Goal: Task Accomplishment & Management: Use online tool/utility

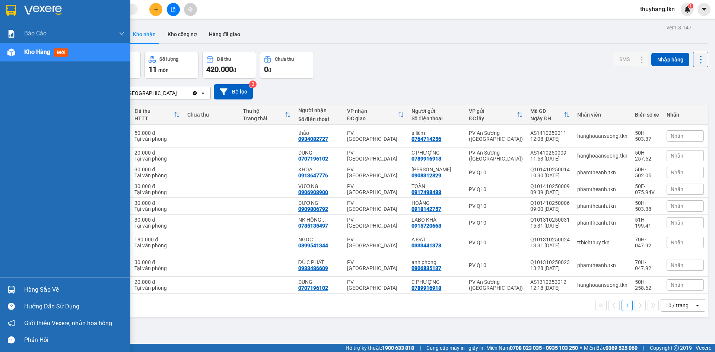
scroll to position [34, 0]
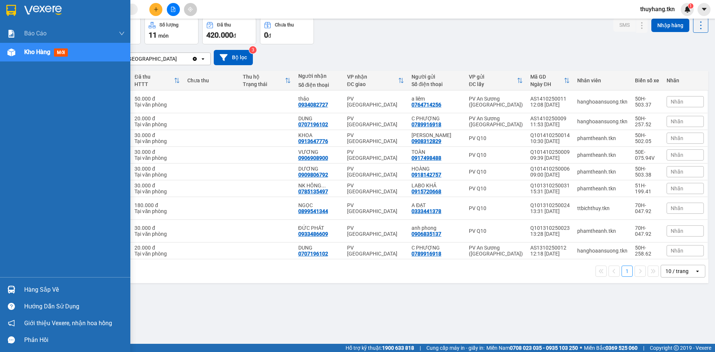
click at [13, 281] on div "Hàng sắp về Hướng dẫn sử dụng Giới thiệu Vexere, nhận hoa hồng Phản hồi" at bounding box center [65, 312] width 130 height 71
click at [25, 289] on div "Hàng sắp về" at bounding box center [65, 289] width 130 height 17
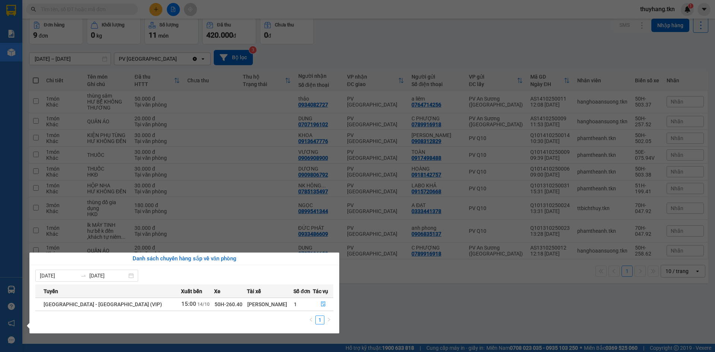
drag, startPoint x: 392, startPoint y: 318, endPoint x: 391, endPoint y: 312, distance: 5.3
click at [392, 317] on section "Kết quả tìm kiếm ( 17 ) Bộ lọc Mã ĐH Trạng thái Món hàng Thu hộ Tổng cước Chưa …" at bounding box center [357, 176] width 715 height 352
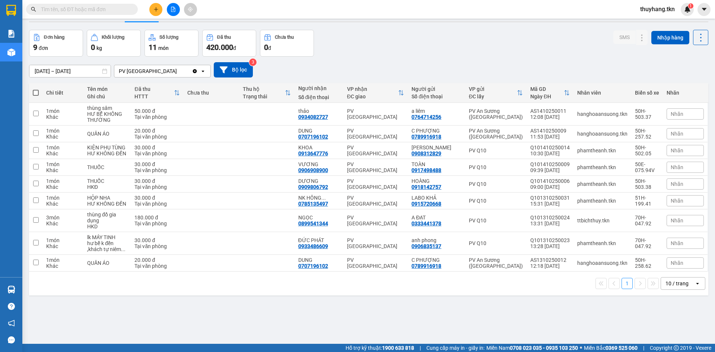
scroll to position [0, 0]
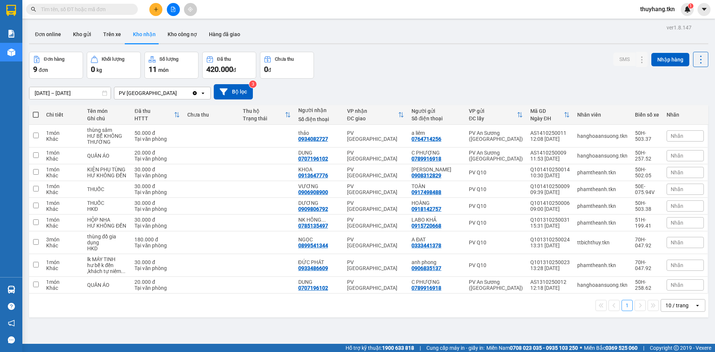
click at [17, 288] on div at bounding box center [11, 289] width 13 height 13
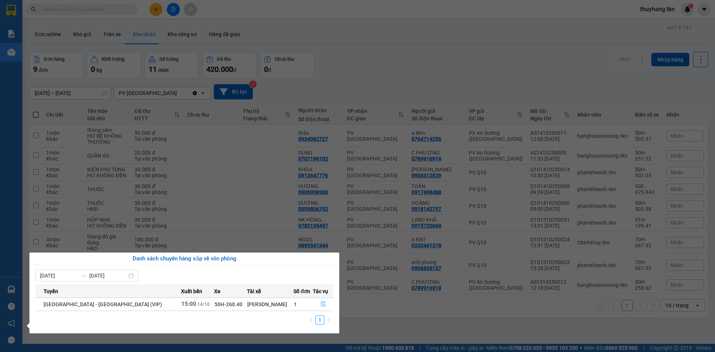
click at [321, 305] on icon "file-done" at bounding box center [323, 303] width 5 height 5
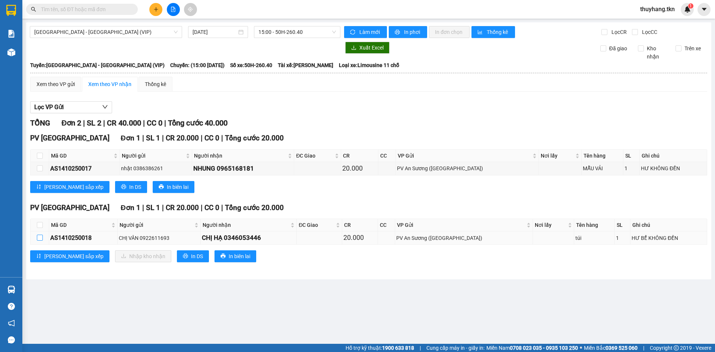
click at [41, 239] on input "checkbox" at bounding box center [40, 238] width 6 height 6
checkbox input "true"
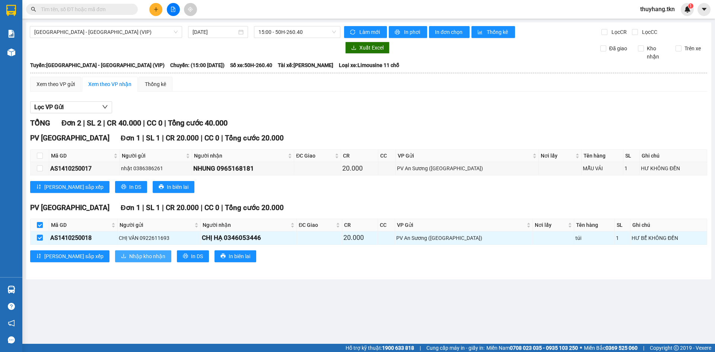
click at [129, 258] on span "Nhập kho nhận" at bounding box center [147, 256] width 36 height 8
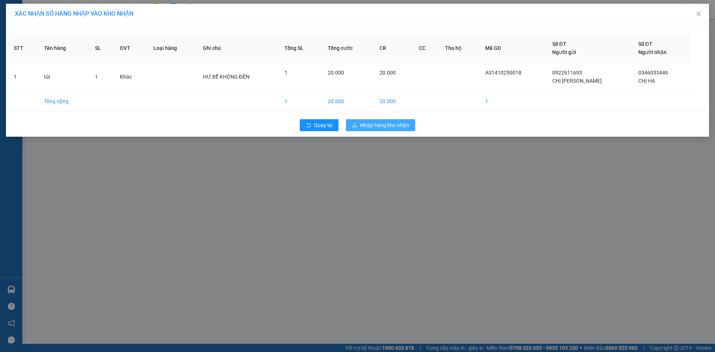
click at [396, 126] on span "Nhập hàng kho nhận" at bounding box center [384, 125] width 49 height 8
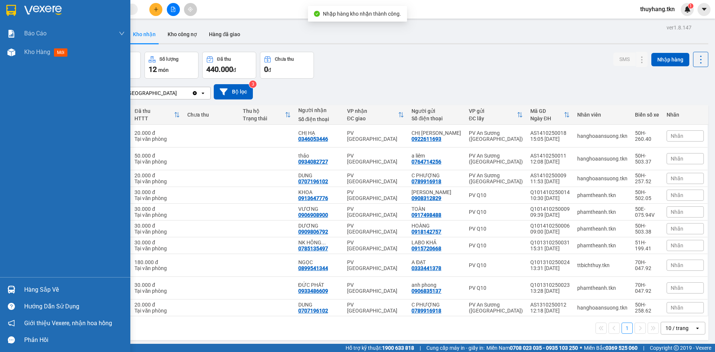
click at [16, 14] on img at bounding box center [11, 10] width 10 height 11
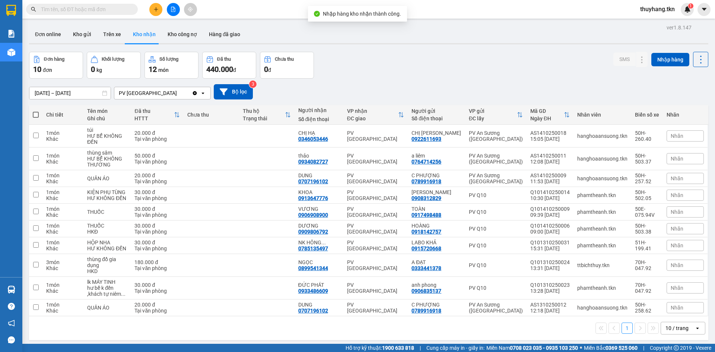
click at [456, 62] on div "Đơn hàng 10 đơn Khối lượng 0 kg Số lượng 12 món Đã thu 440.000 đ Chưa thu 0 đ S…" at bounding box center [368, 65] width 679 height 27
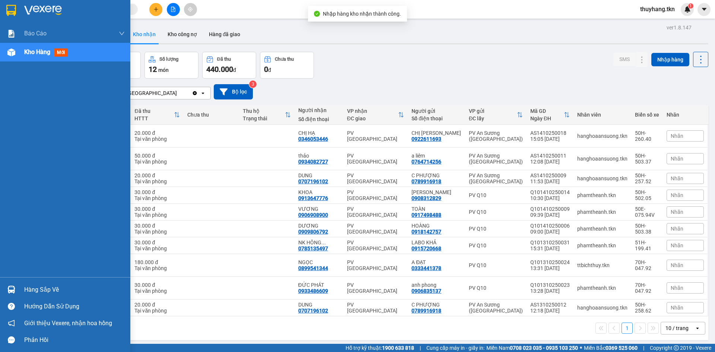
click at [0, 4] on div at bounding box center [65, 12] width 130 height 24
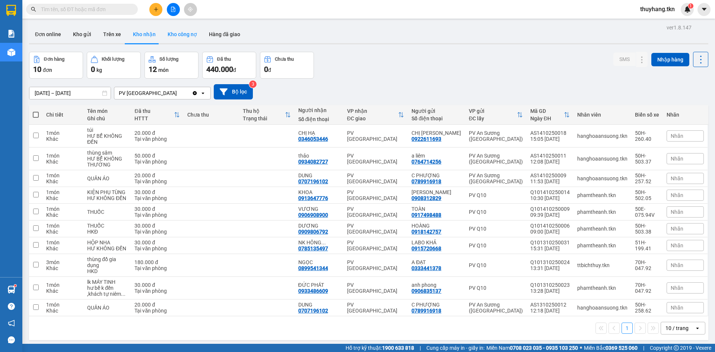
click at [162, 33] on button "Kho công nợ" at bounding box center [182, 34] width 41 height 18
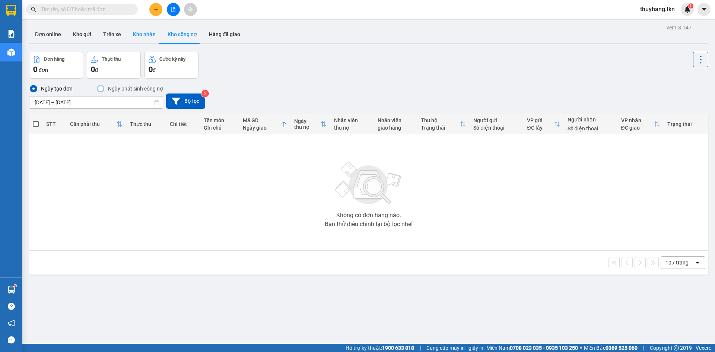
click at [146, 36] on button "Kho nhận" at bounding box center [144, 34] width 35 height 18
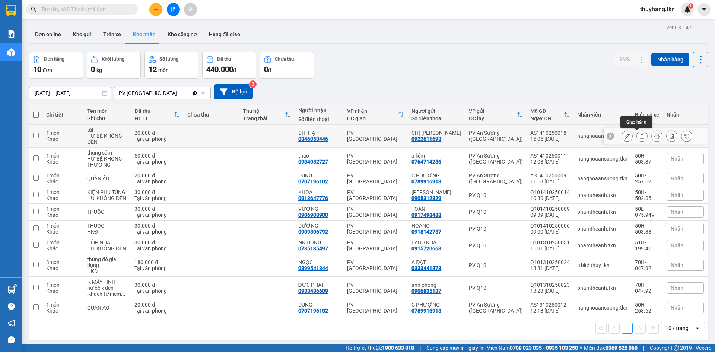
click at [640, 138] on icon at bounding box center [642, 136] width 4 height 4
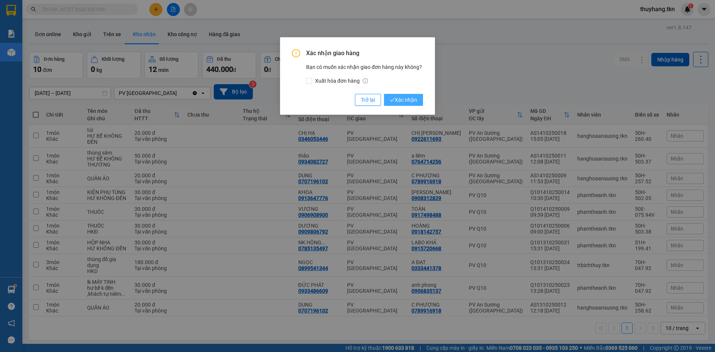
click at [399, 100] on span "Xác nhận" at bounding box center [403, 100] width 27 height 8
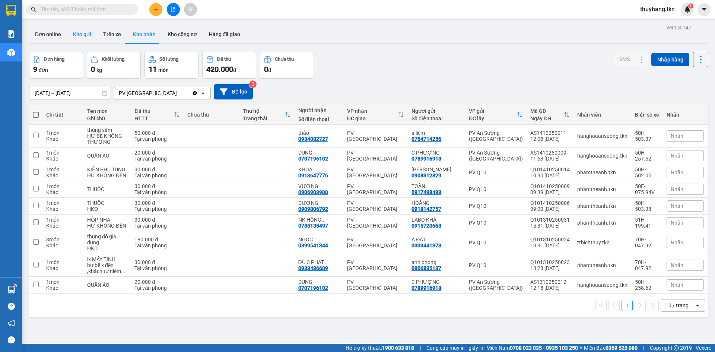
click at [79, 36] on button "Kho gửi" at bounding box center [82, 34] width 30 height 18
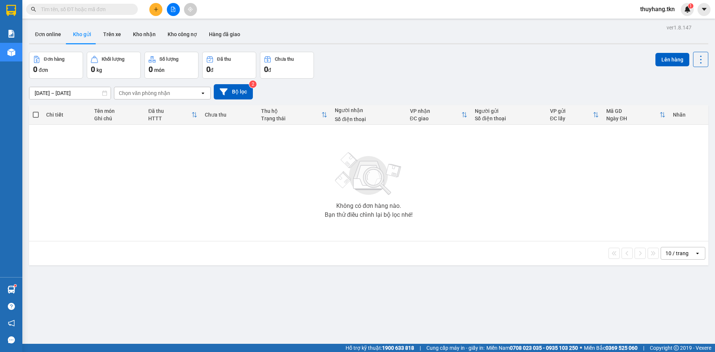
click at [85, 34] on button "Kho gửi" at bounding box center [82, 34] width 30 height 18
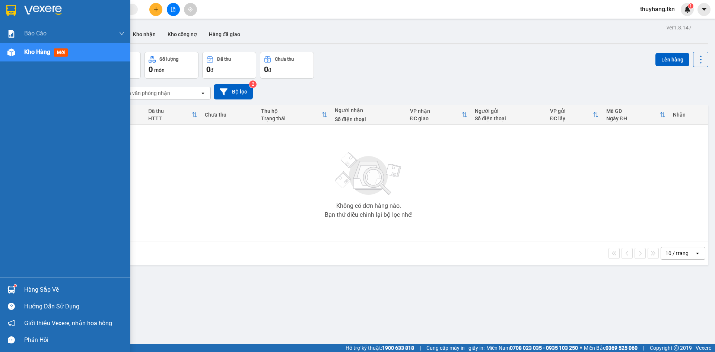
click at [13, 15] on img at bounding box center [11, 10] width 10 height 11
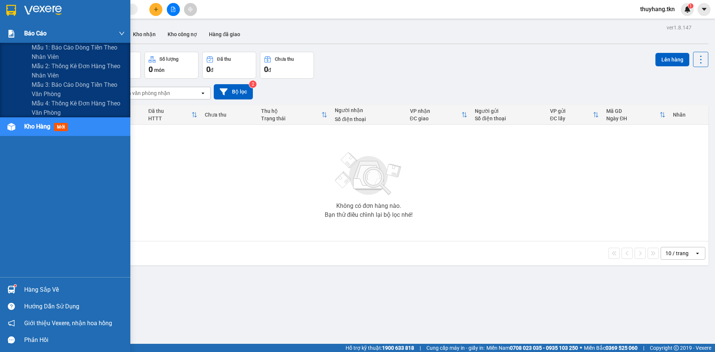
click at [13, 36] on img at bounding box center [11, 34] width 8 height 8
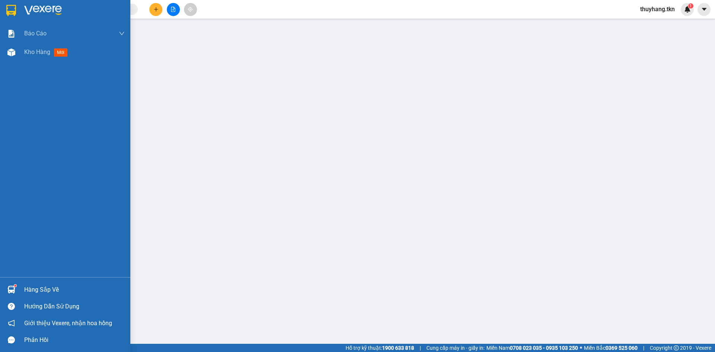
click at [14, 10] on img at bounding box center [11, 10] width 10 height 11
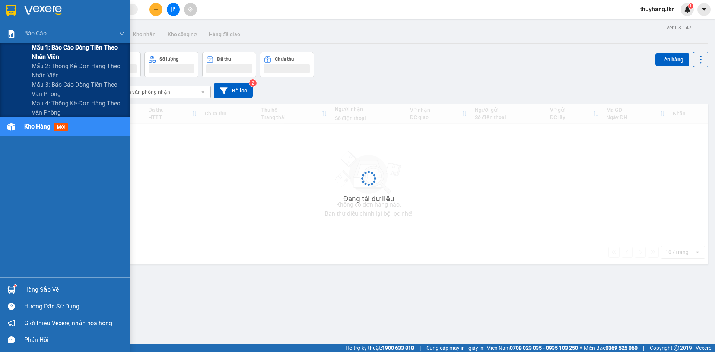
click at [97, 51] on span "Mẫu 1: Báo cáo dòng tiền theo nhân viên" at bounding box center [78, 52] width 93 height 19
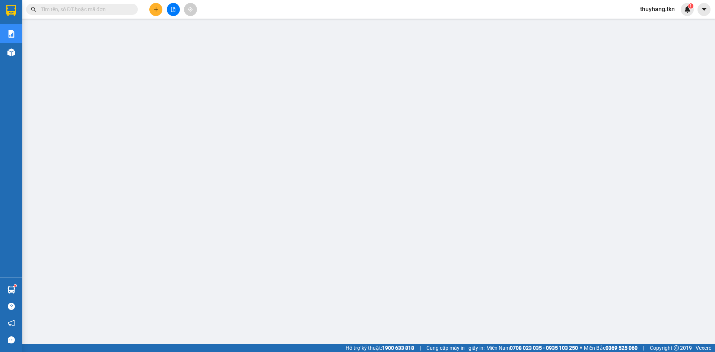
scroll to position [17, 0]
